Goal: Task Accomplishment & Management: Manage account settings

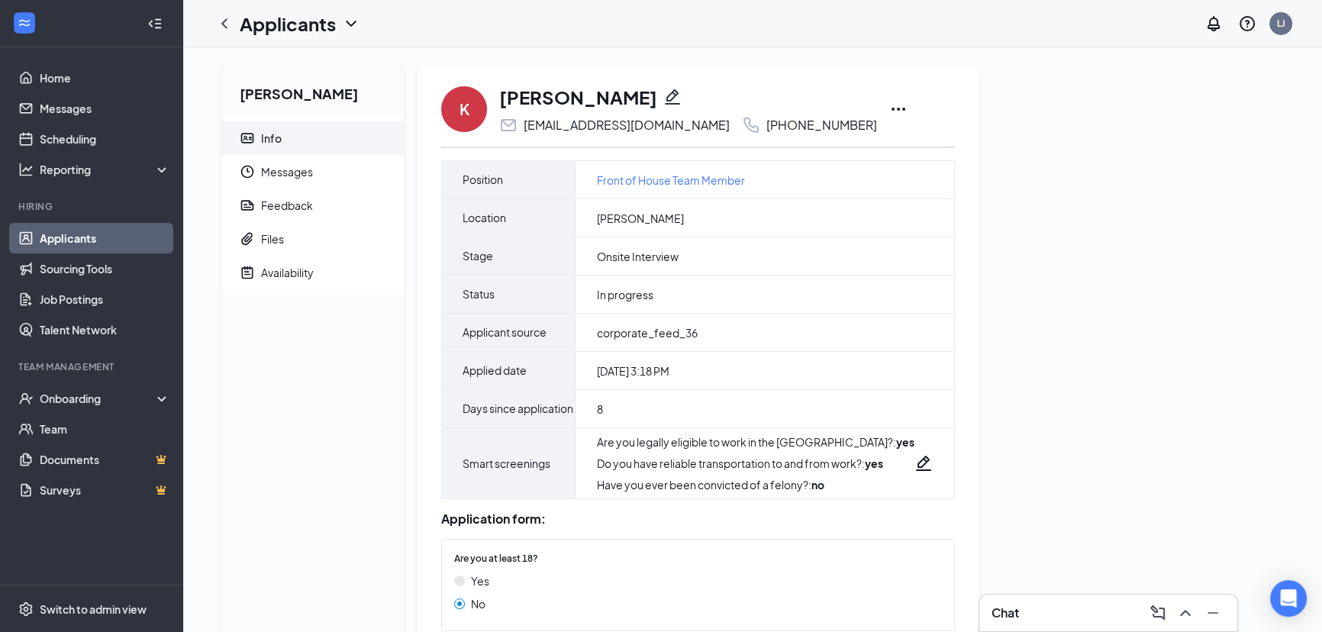
click at [889, 113] on icon "Ellipses" at bounding box center [898, 109] width 18 height 18
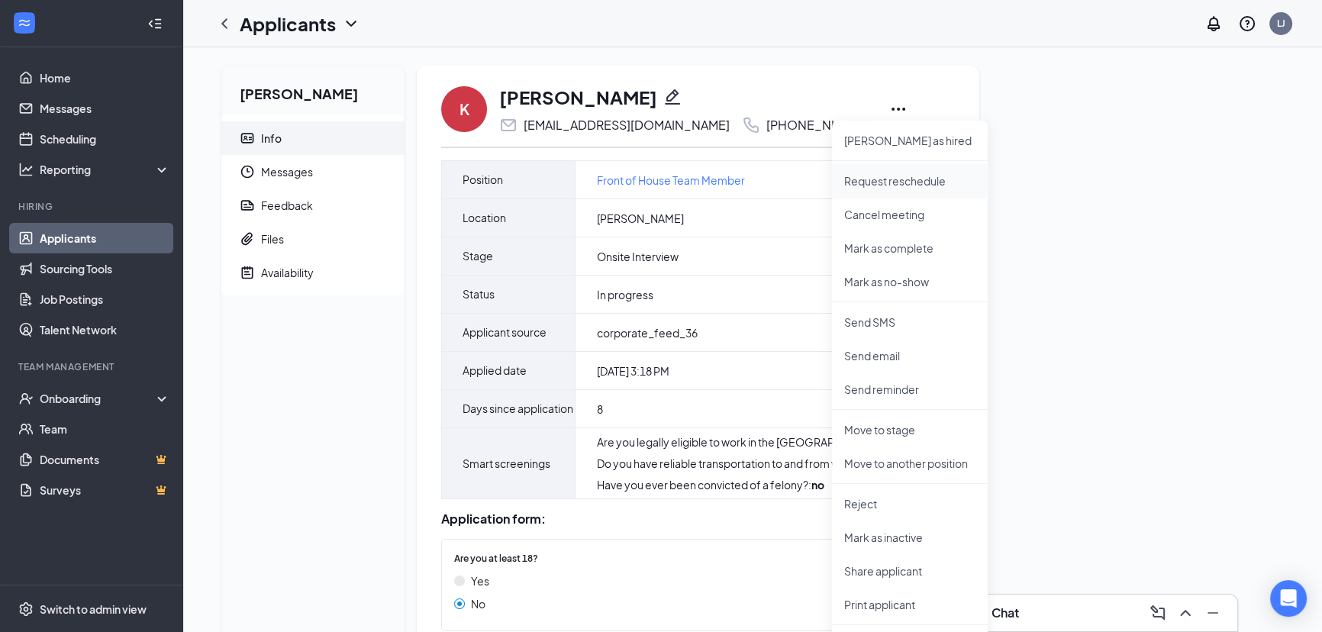
click at [926, 184] on p "Request reschedule" at bounding box center [909, 180] width 131 height 15
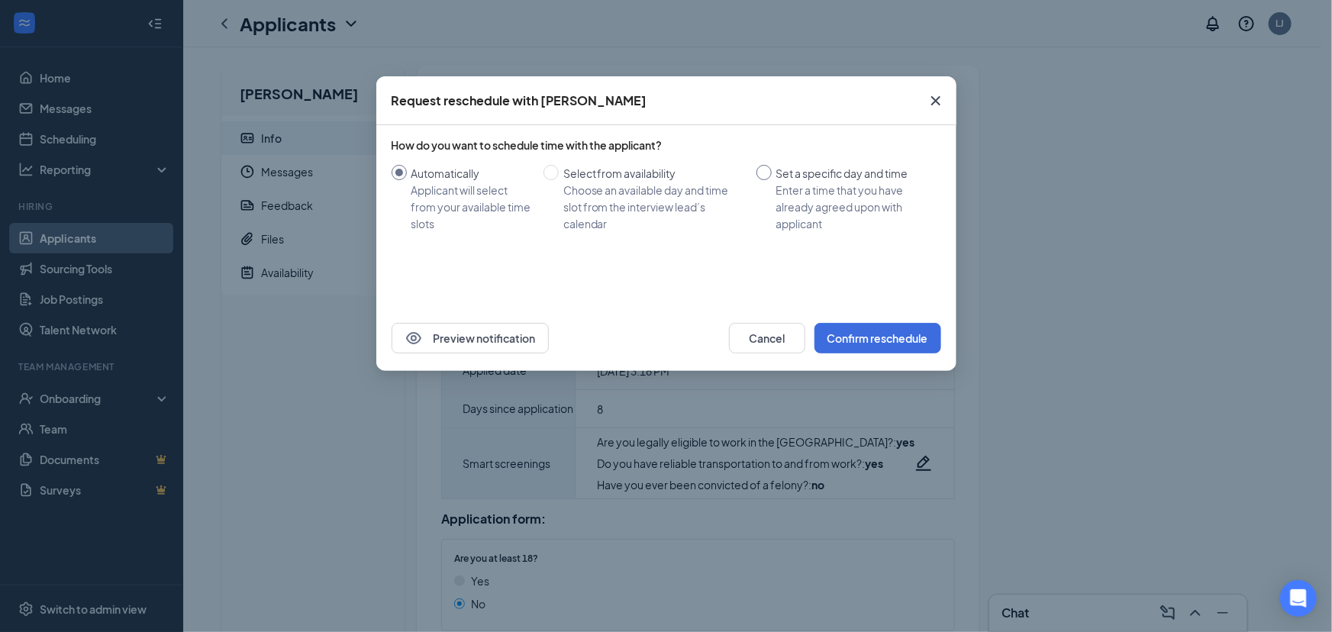
click at [810, 200] on div "Enter a time that you have already agreed upon with applicant" at bounding box center [852, 207] width 153 height 50
click at [772, 180] on input "Set a specific day and time Enter a time that you have already agreed upon with…" at bounding box center [763, 172] width 15 height 15
radio input "true"
radio input "false"
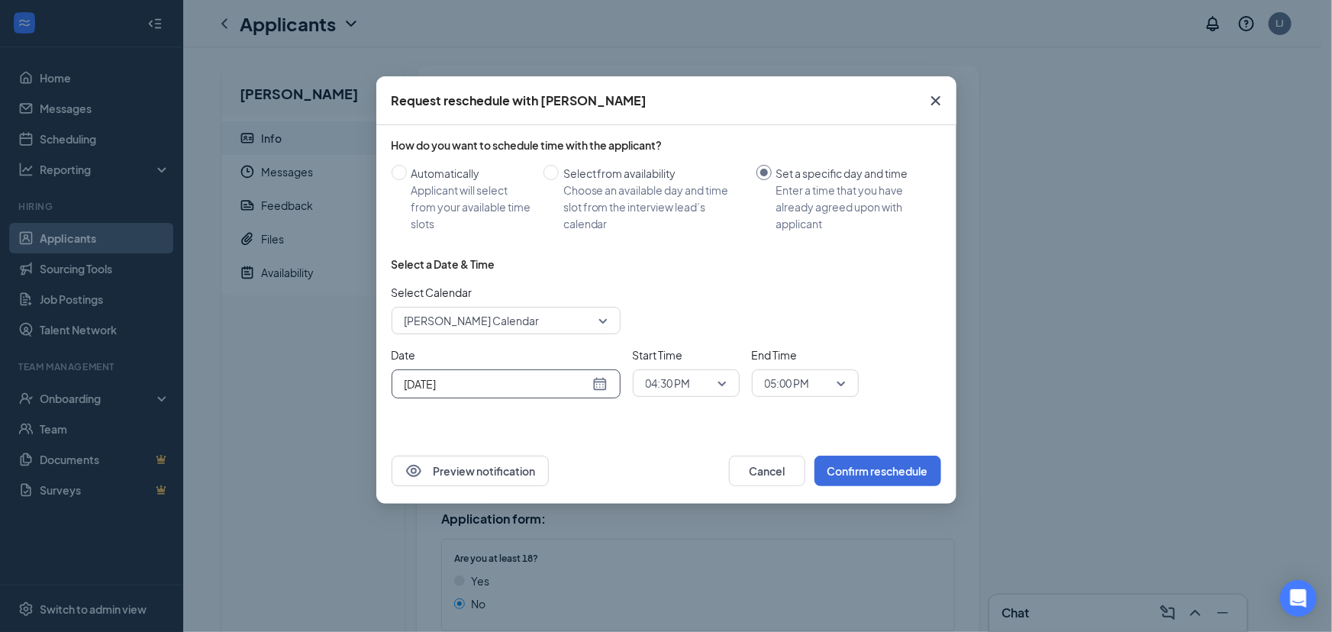
click at [513, 375] on input "[DATE]" at bounding box center [496, 383] width 185 height 17
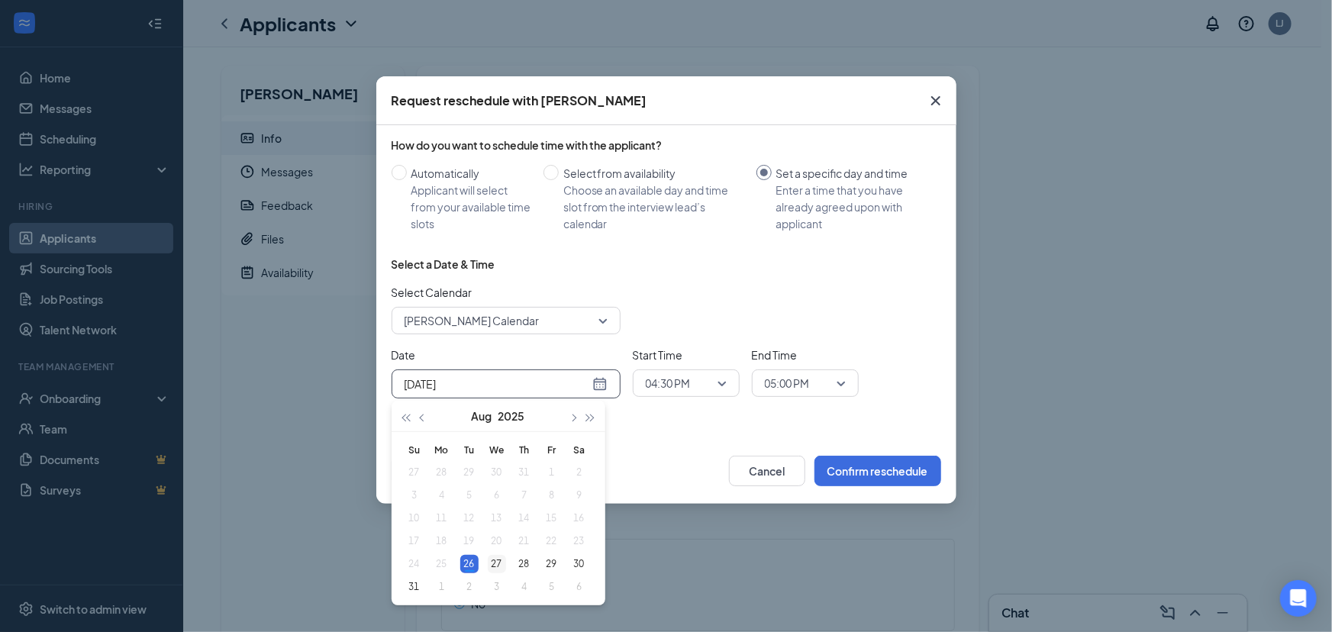
type input "[DATE]"
click at [501, 569] on div "27" at bounding box center [497, 564] width 18 height 18
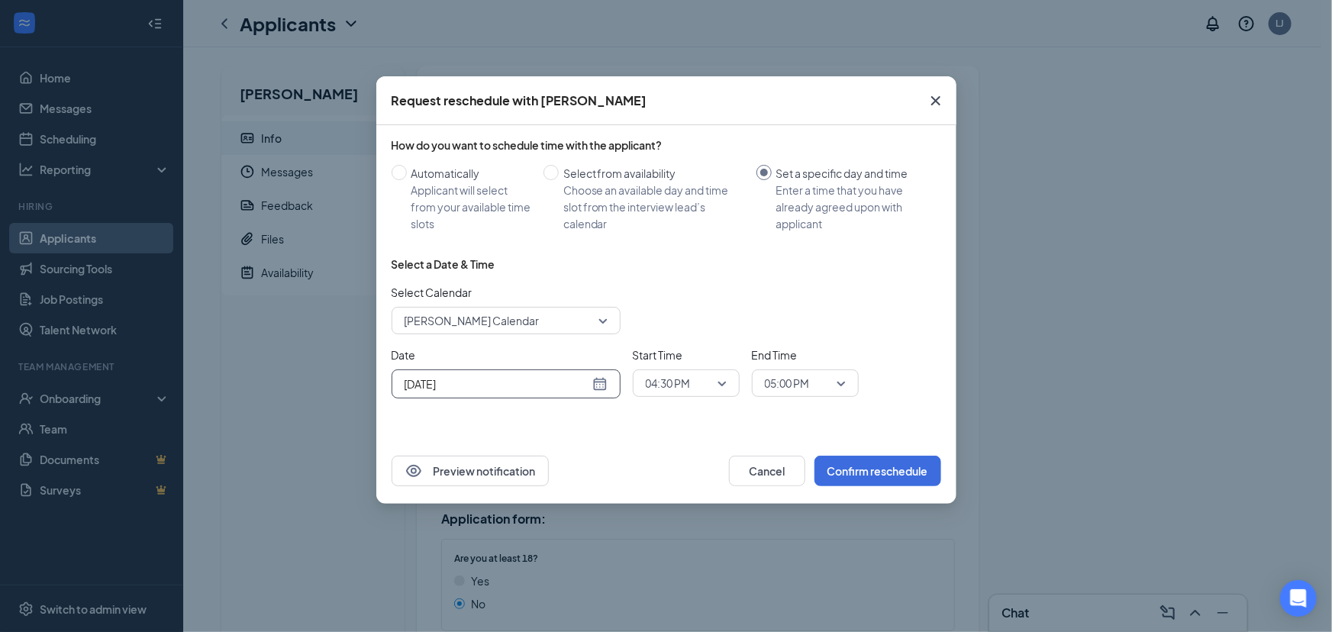
click at [694, 381] on span "04:30 PM" at bounding box center [679, 383] width 67 height 23
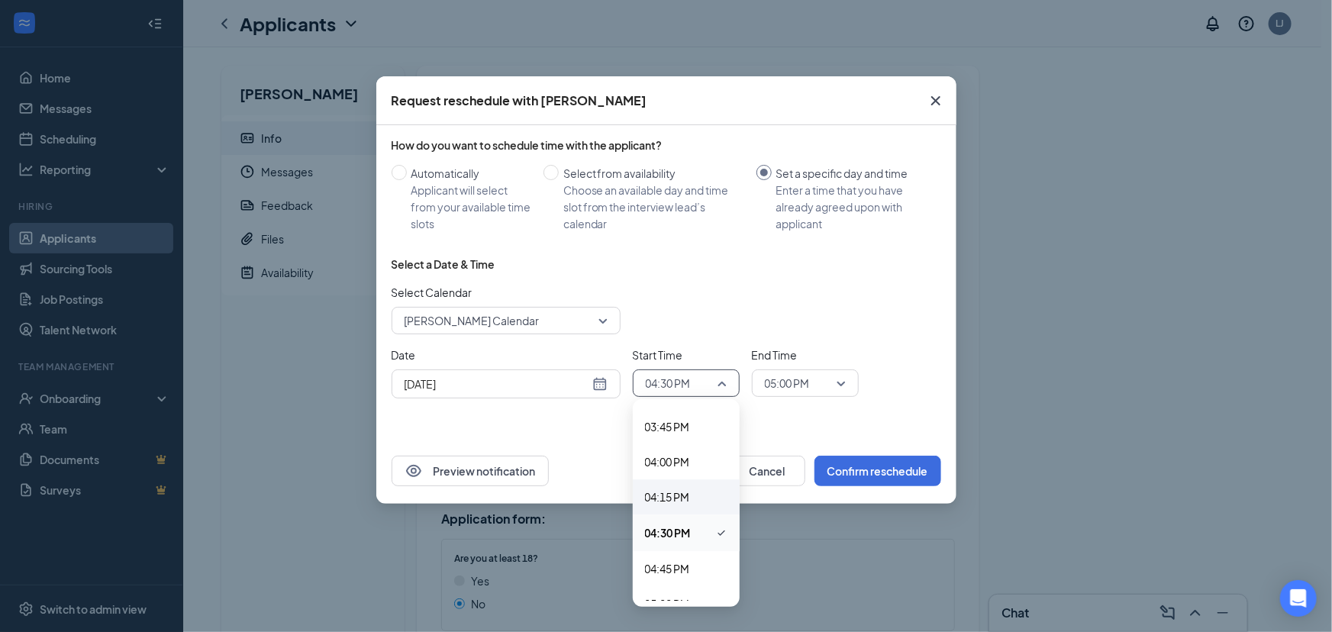
scroll to position [2228, 0]
click at [686, 430] on div "04:00 PM" at bounding box center [686, 441] width 107 height 35
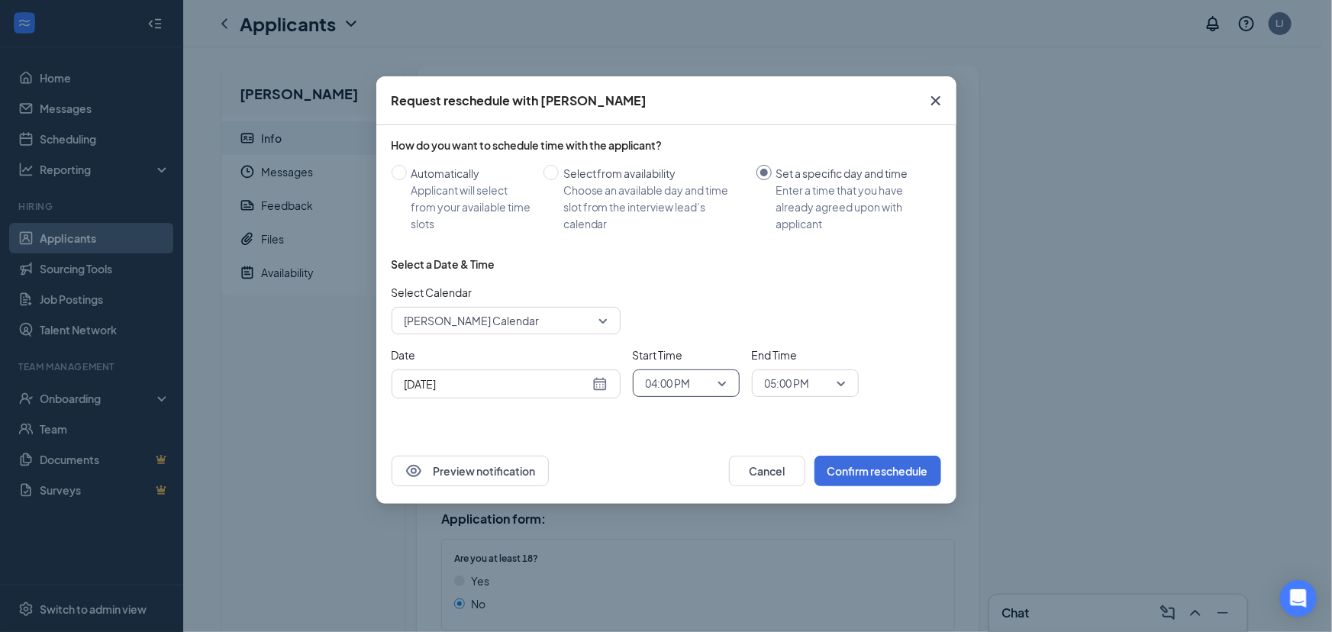
click at [806, 386] on span "05:00 PM" at bounding box center [787, 383] width 45 height 23
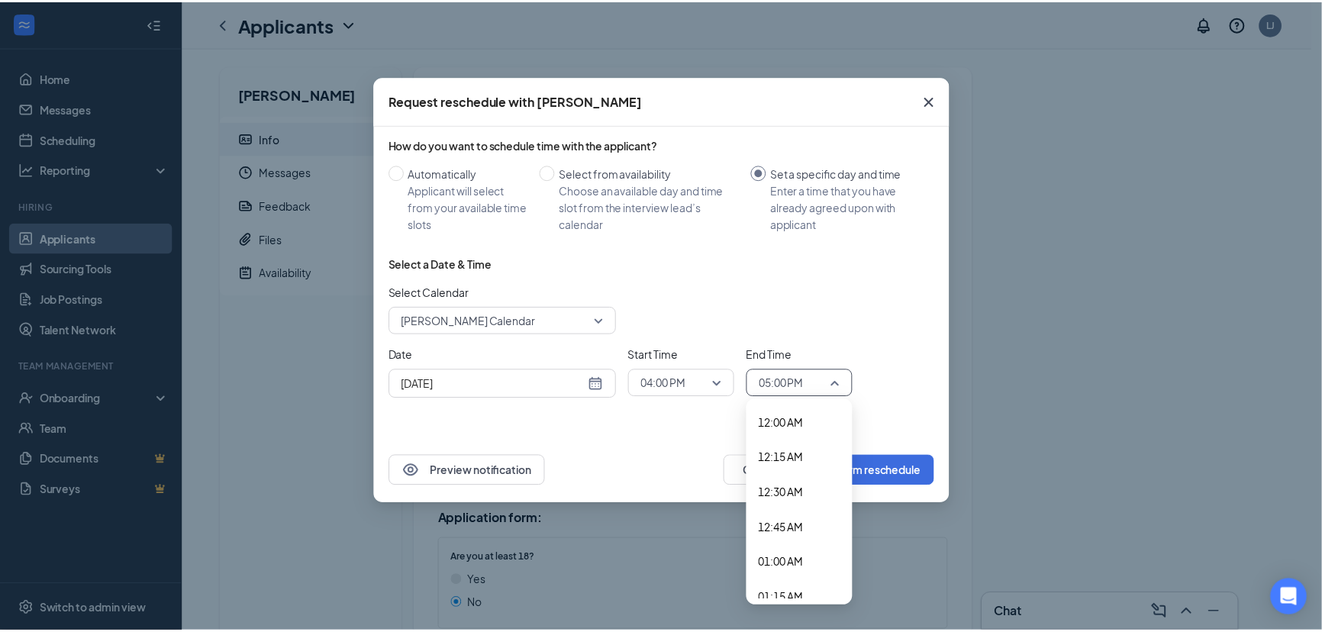
scroll to position [2228, 0]
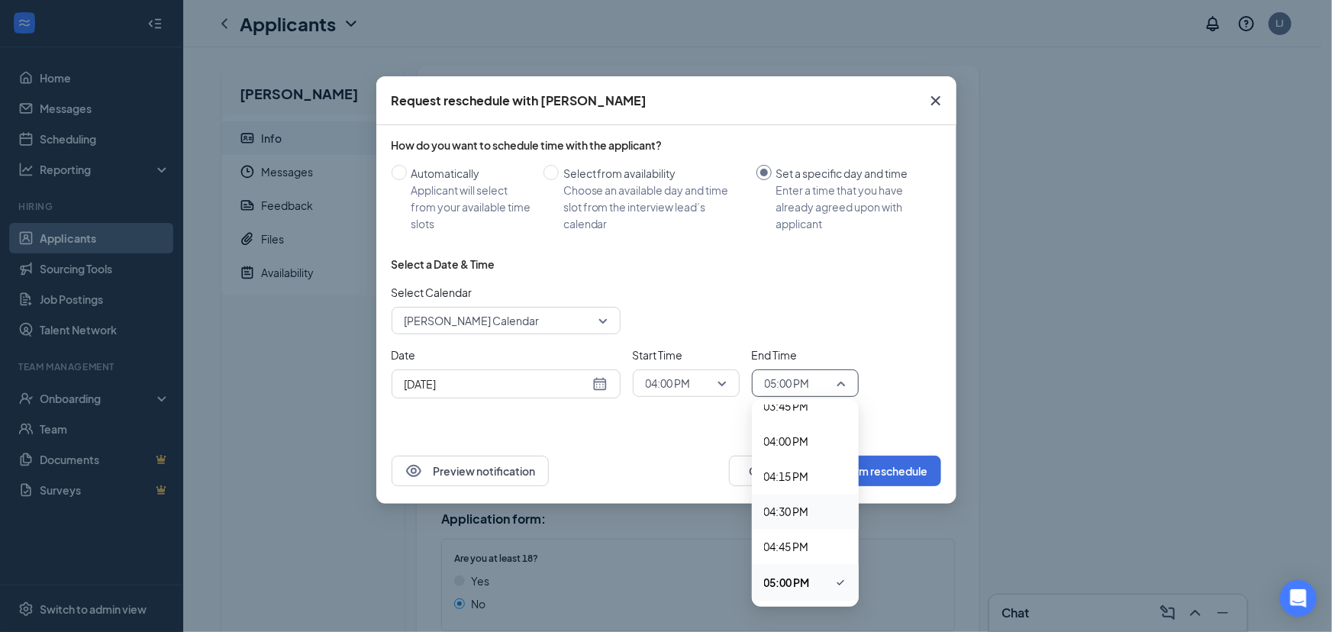
drag, startPoint x: 798, startPoint y: 511, endPoint x: 777, endPoint y: 495, distance: 26.6
click at [788, 509] on span "04:30 PM" at bounding box center [786, 511] width 45 height 17
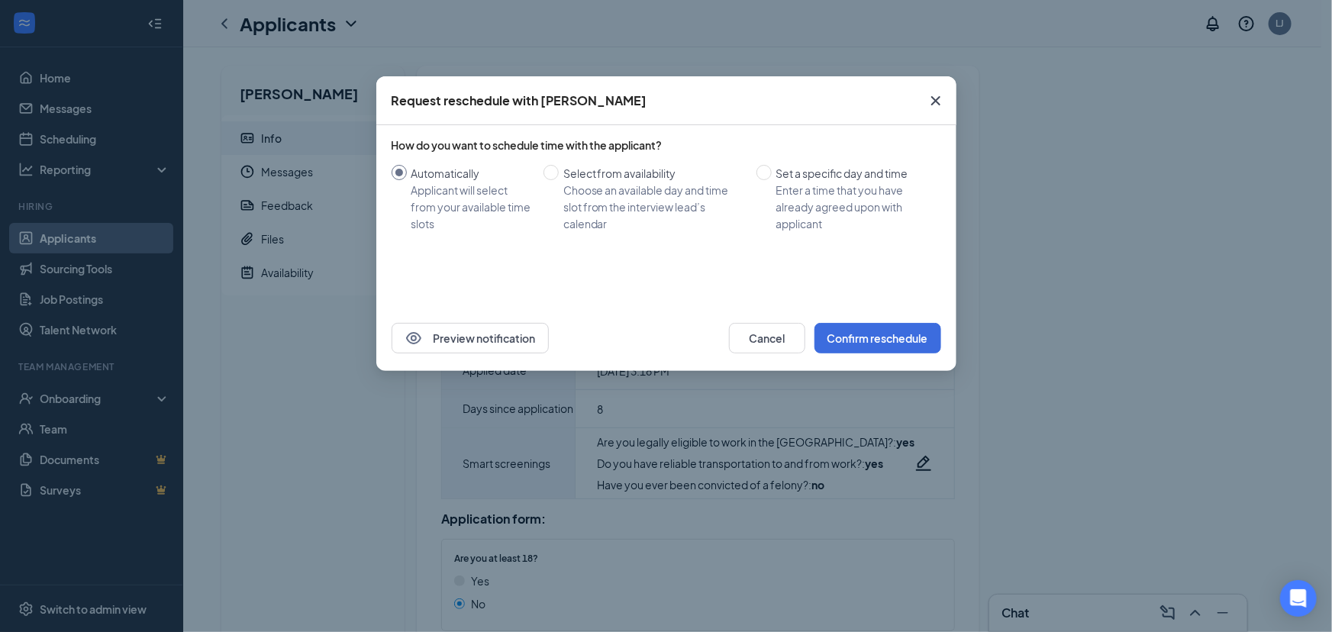
click at [927, 97] on icon "Cross" at bounding box center [935, 101] width 18 height 18
